Goal: Transaction & Acquisition: Purchase product/service

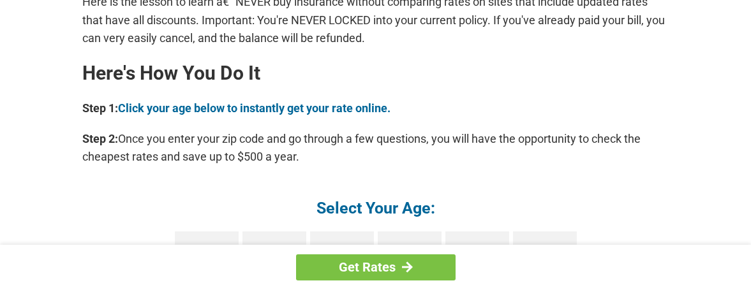
scroll to position [1149, 0]
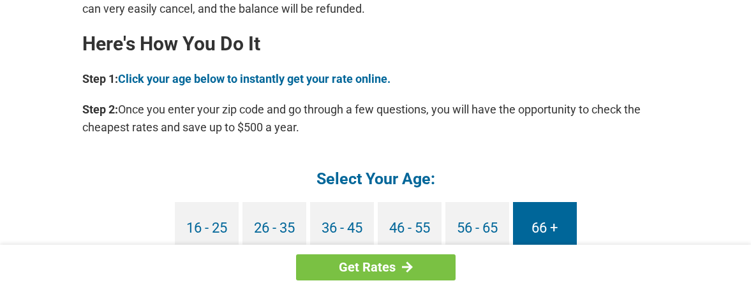
click at [548, 229] on link "66 +" at bounding box center [545, 228] width 64 height 53
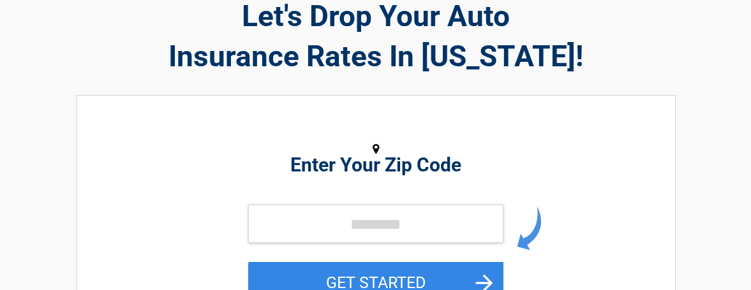
scroll to position [128, 0]
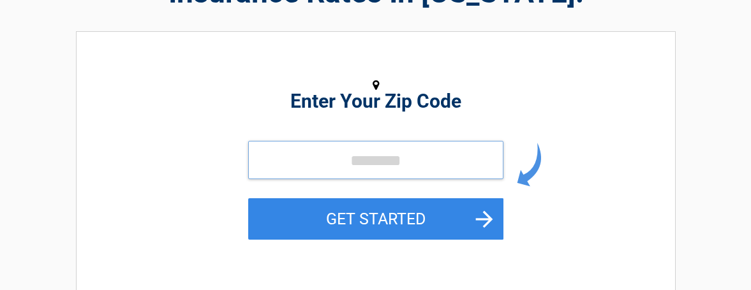
click at [380, 162] on input "tel" at bounding box center [375, 160] width 255 height 38
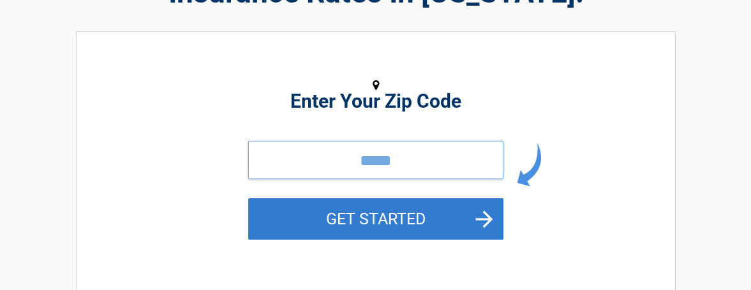
type input "*****"
click at [380, 220] on button "GET STARTED" at bounding box center [375, 219] width 255 height 41
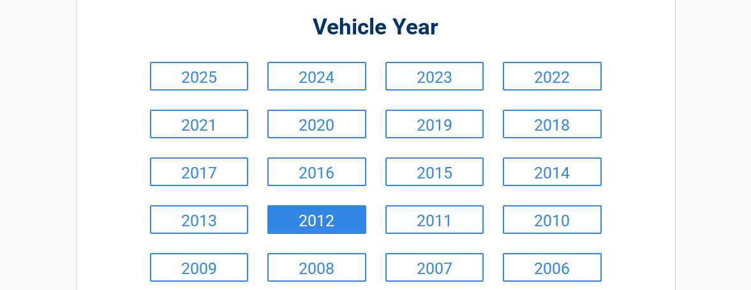
click at [308, 223] on link "2012" at bounding box center [316, 220] width 99 height 29
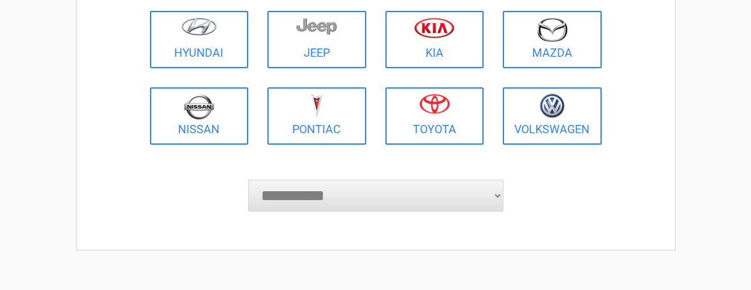
scroll to position [319, 0]
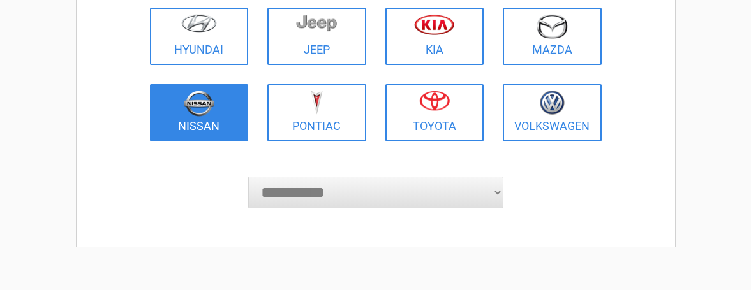
click at [200, 113] on img at bounding box center [199, 104] width 31 height 26
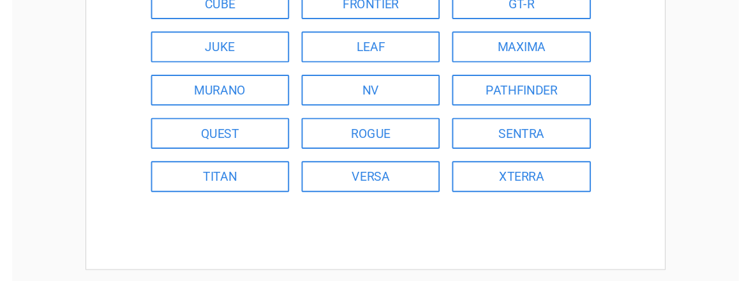
scroll to position [255, 0]
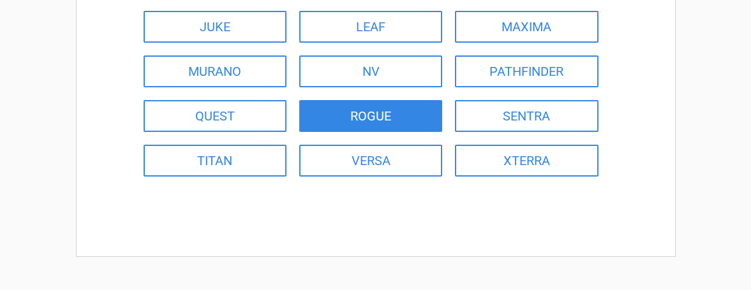
click at [370, 122] on link "ROGUE" at bounding box center [370, 116] width 143 height 32
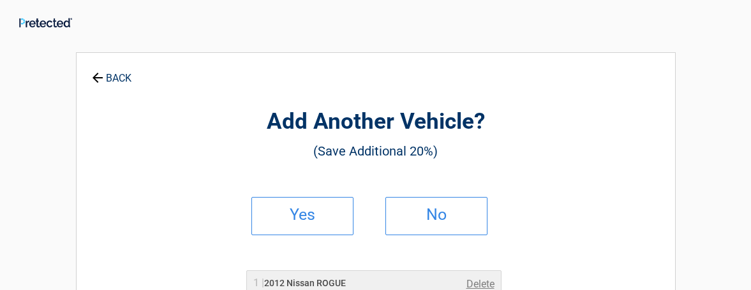
scroll to position [0, 0]
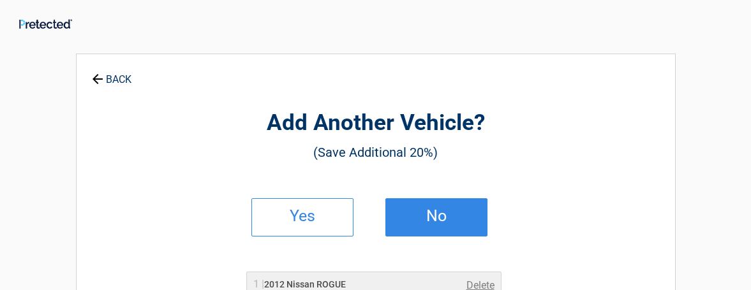
click at [450, 216] on h2 "No" at bounding box center [436, 216] width 75 height 9
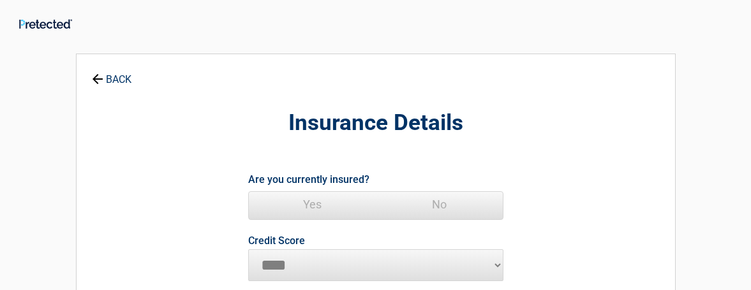
scroll to position [64, 0]
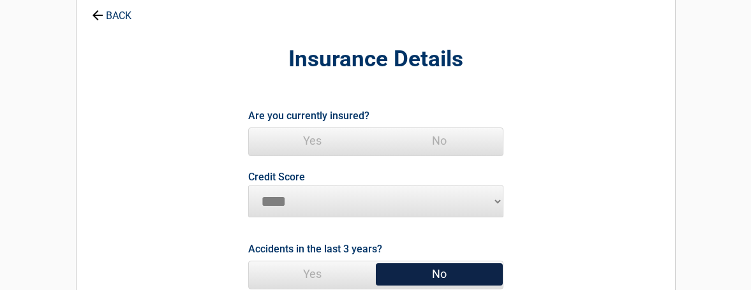
click at [315, 137] on span "Yes" at bounding box center [312, 141] width 127 height 26
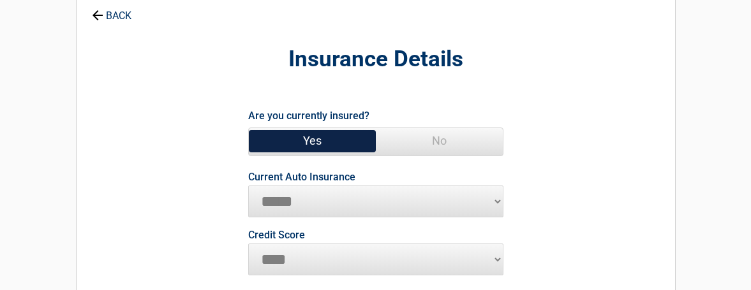
scroll to position [128, 0]
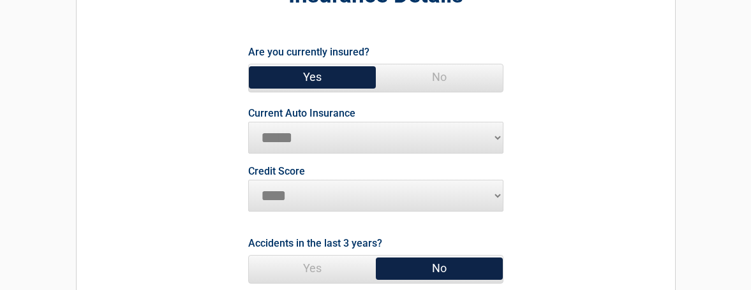
click at [289, 142] on select "**********" at bounding box center [375, 138] width 255 height 32
select select "**********"
click at [248, 122] on select "**********" at bounding box center [375, 138] width 255 height 32
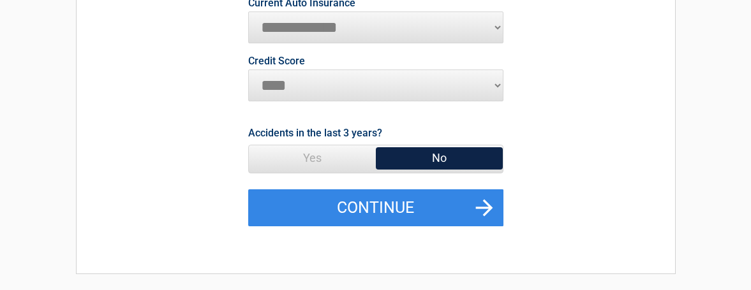
scroll to position [255, 0]
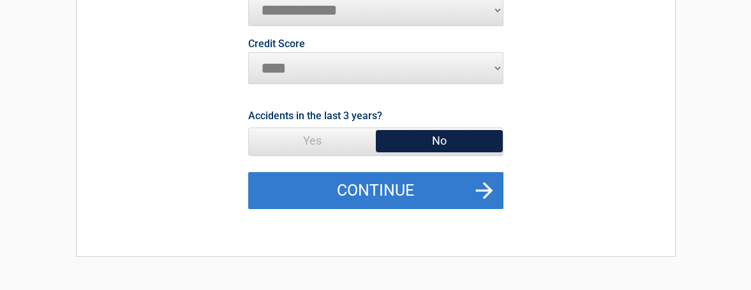
click at [378, 193] on button "Continue" at bounding box center [375, 190] width 255 height 37
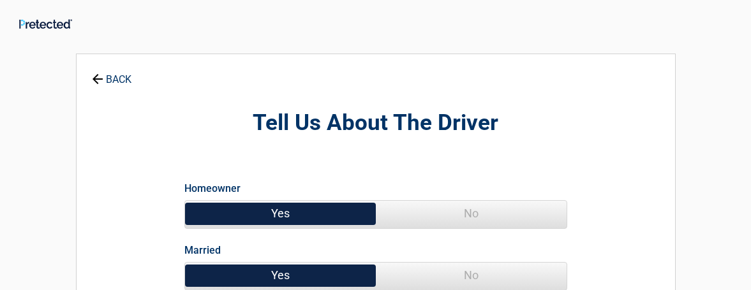
scroll to position [64, 0]
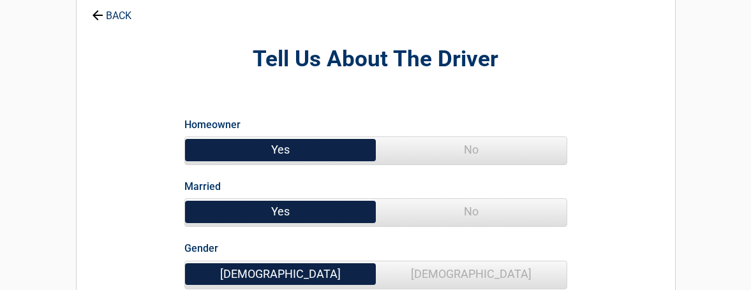
click at [467, 152] on span "No" at bounding box center [471, 150] width 191 height 26
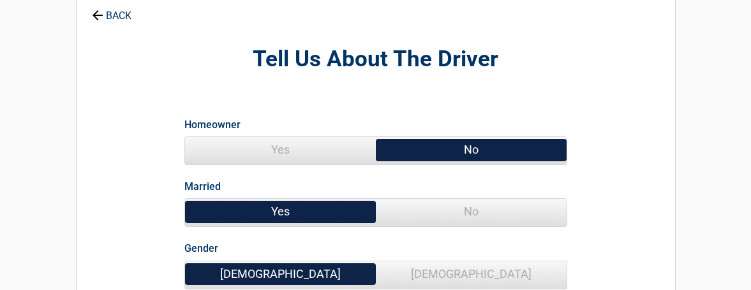
click at [448, 218] on span "No" at bounding box center [471, 212] width 191 height 26
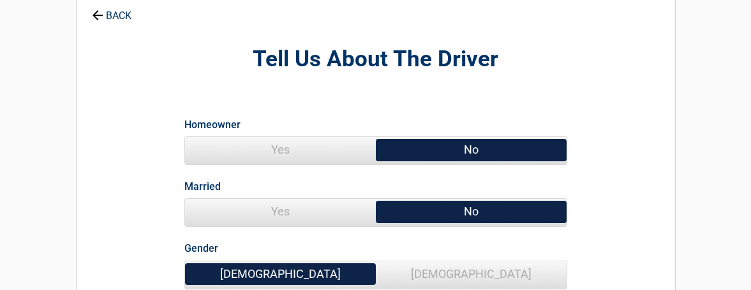
scroll to position [128, 0]
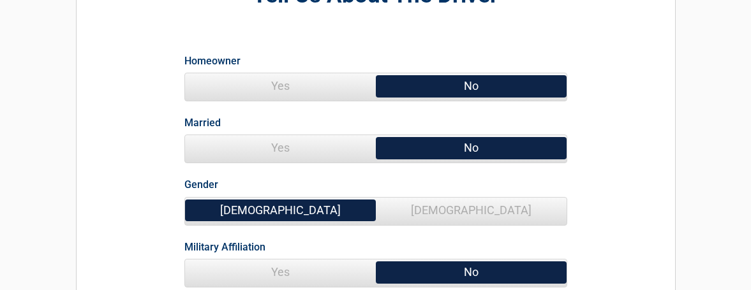
click at [478, 210] on span "[DEMOGRAPHIC_DATA]" at bounding box center [471, 211] width 191 height 26
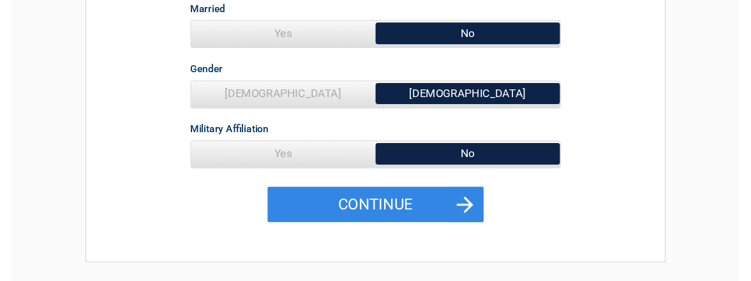
scroll to position [255, 0]
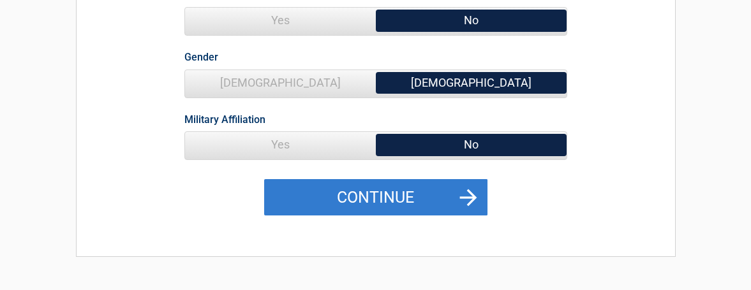
click at [385, 195] on button "Continue" at bounding box center [375, 197] width 223 height 37
